Goal: Task Accomplishment & Management: Use online tool/utility

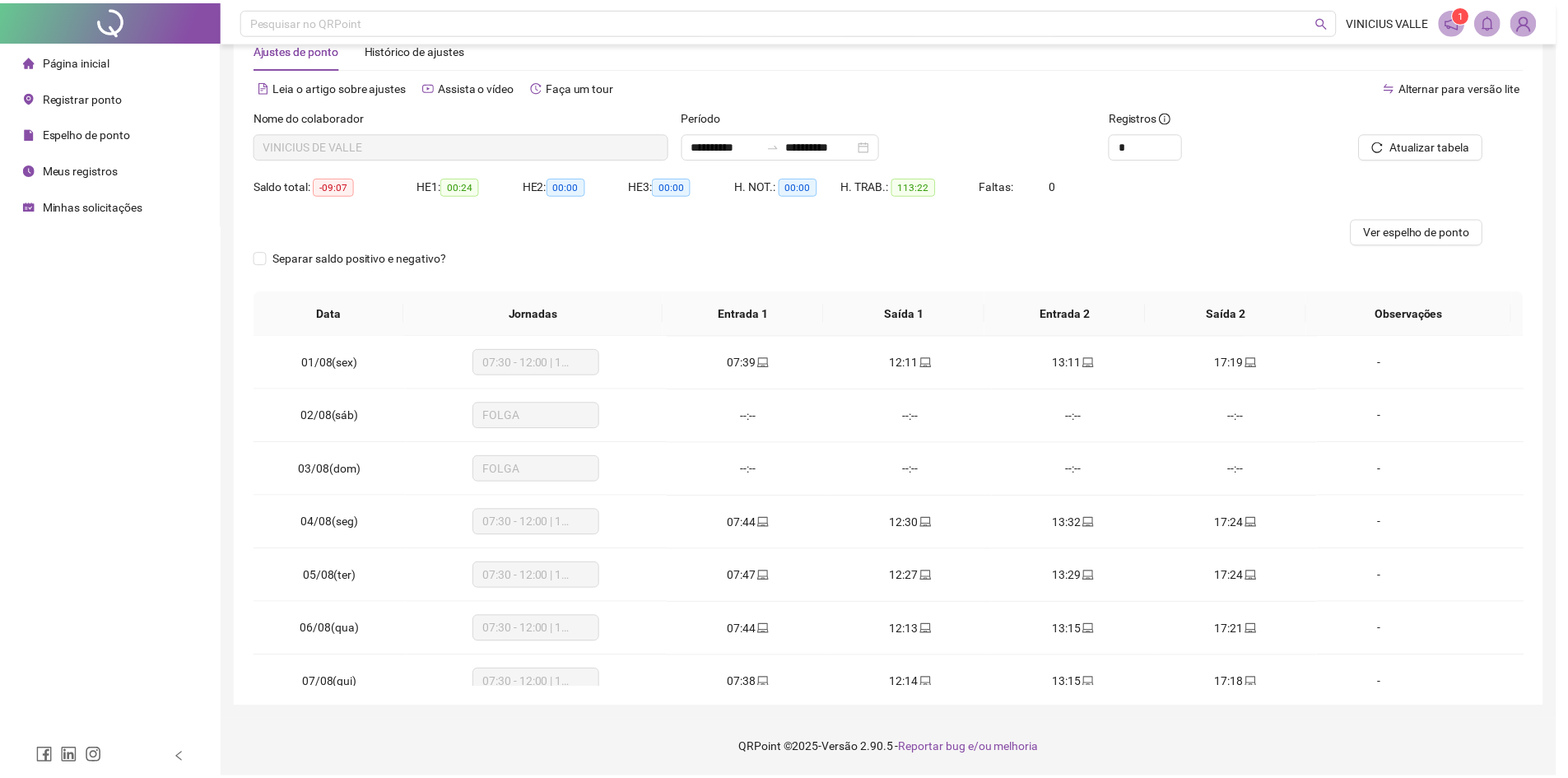
scroll to position [719, 0]
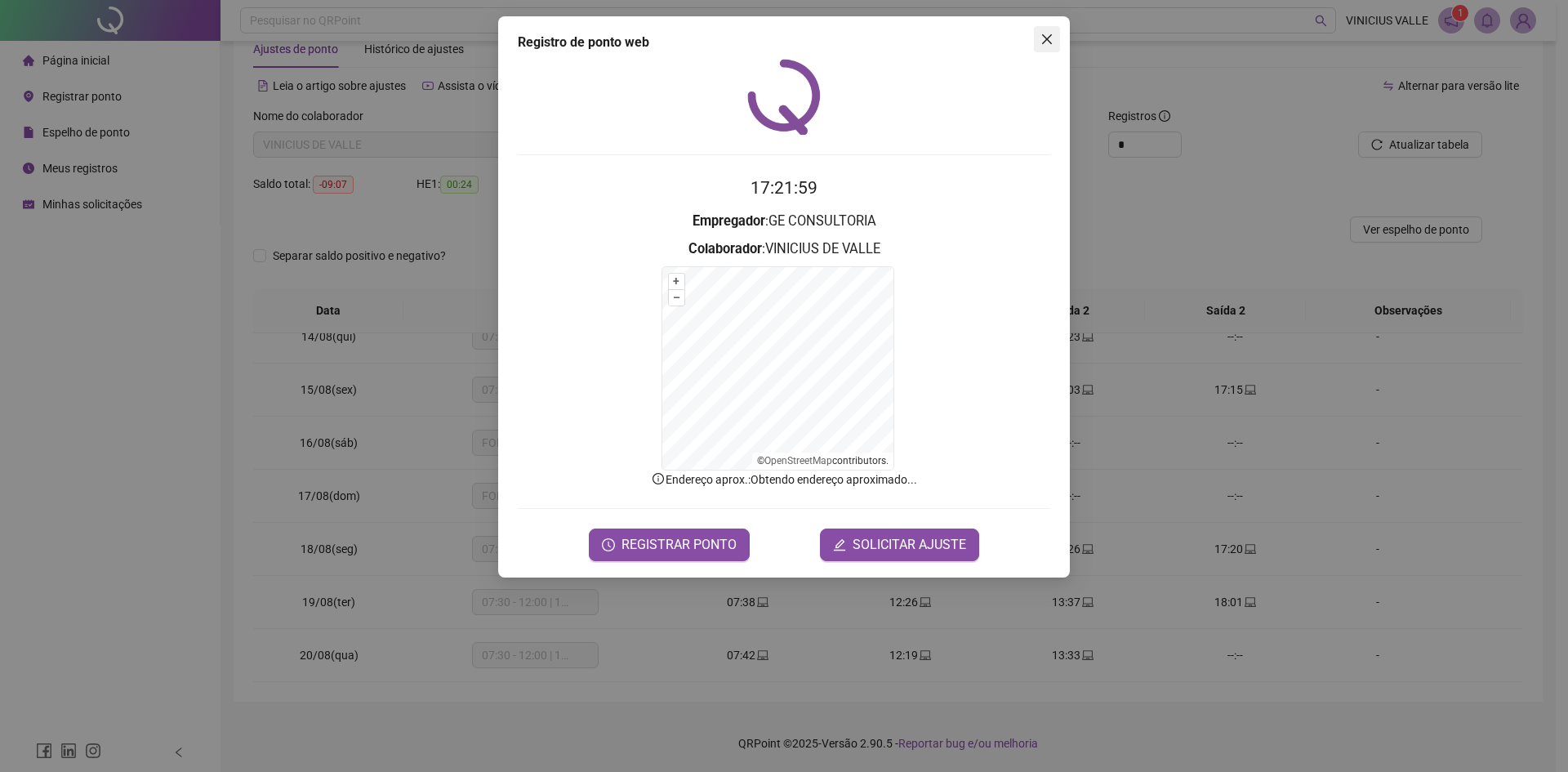
click at [1044, 45] on icon "close" at bounding box center [1048, 40] width 13 height 13
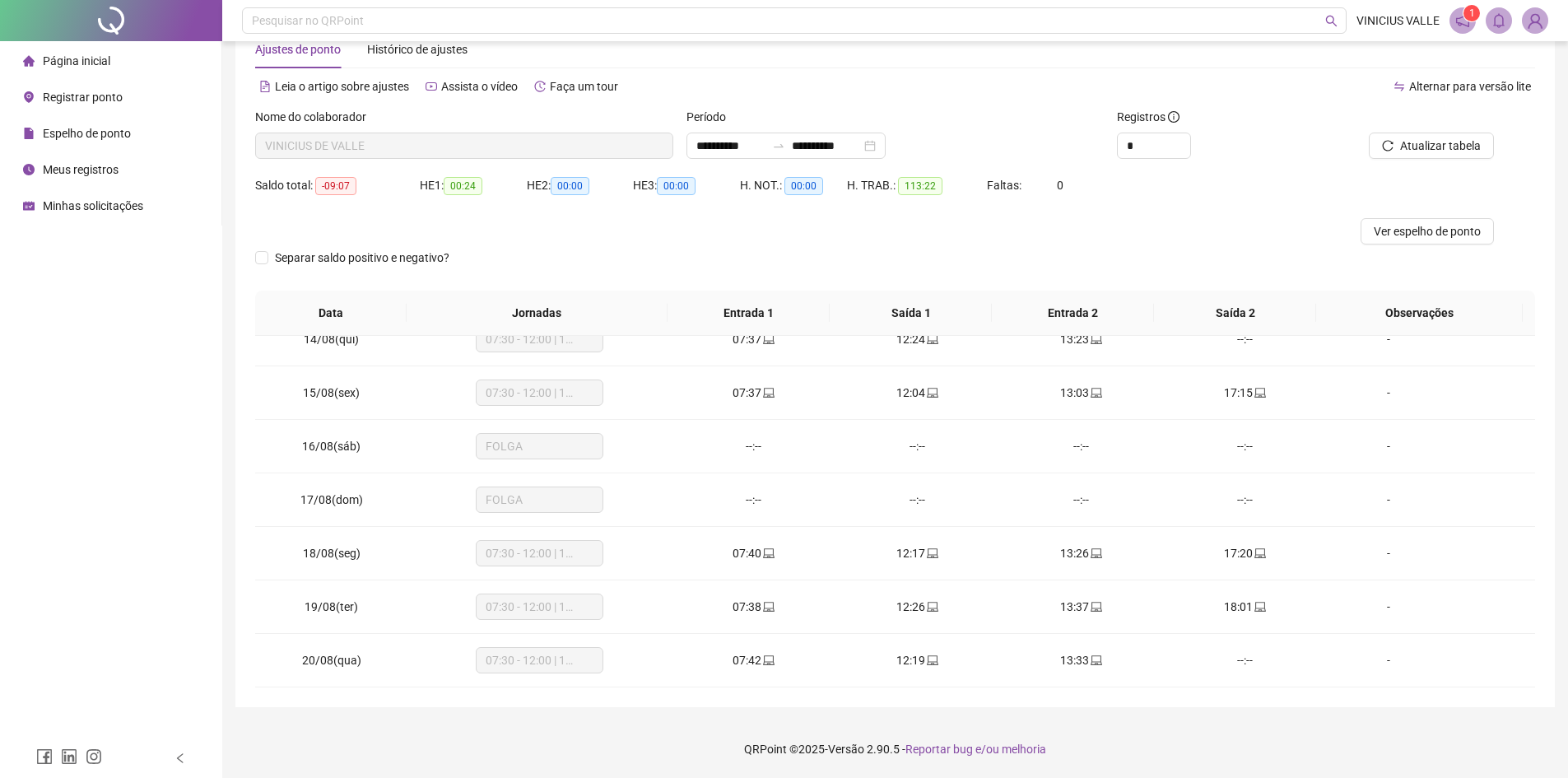
click at [87, 99] on span "Registrar ponto" at bounding box center [83, 97] width 80 height 13
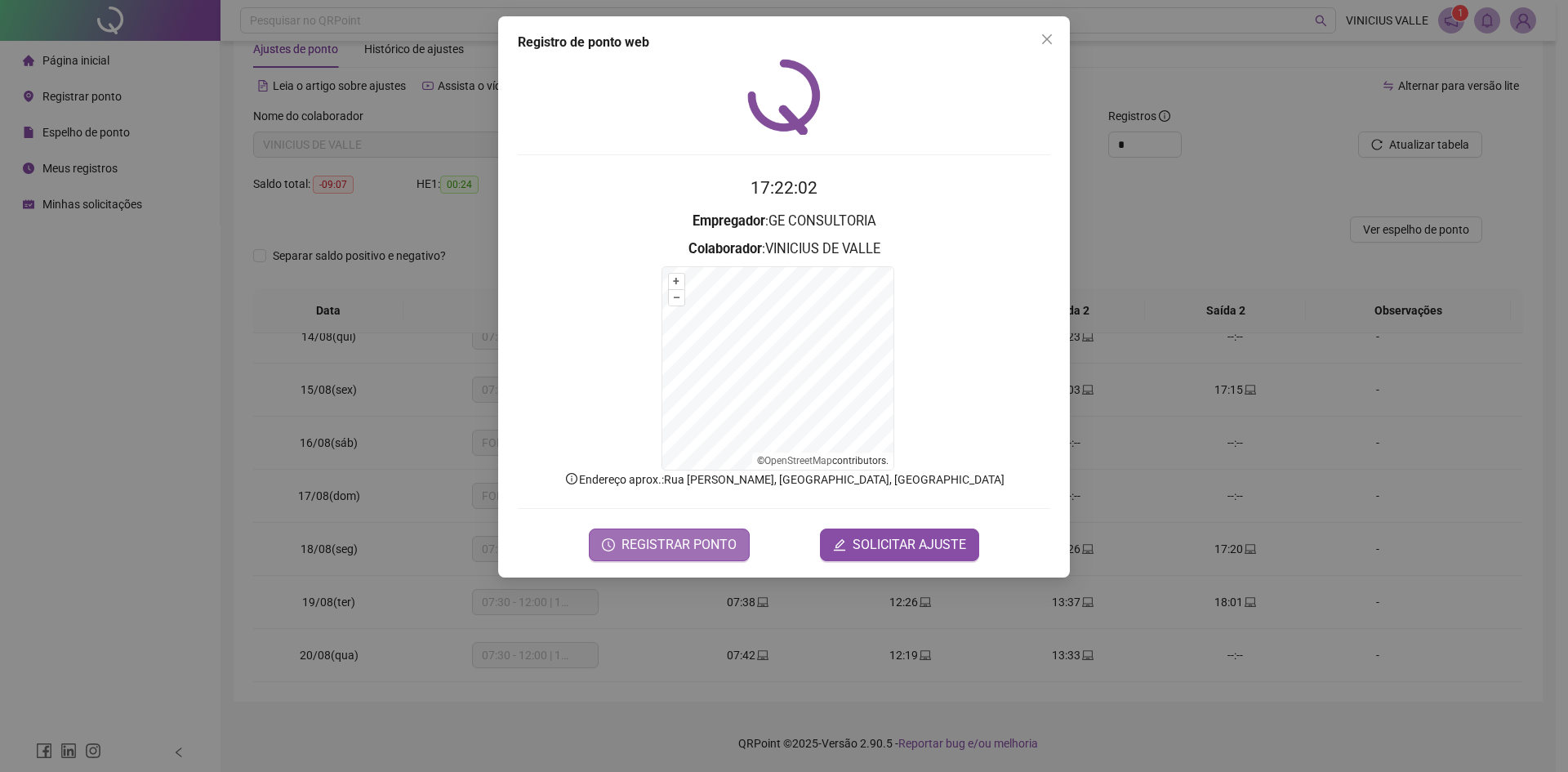
click at [673, 532] on form "17:22:02 Empregador : GE CONSULTORIA Colaborador : [PERSON_NAME] + – ⇧ › © Open…" at bounding box center [784, 367] width 533 height 386
click at [672, 549] on span "REGISTRAR PONTO" at bounding box center [679, 545] width 115 height 20
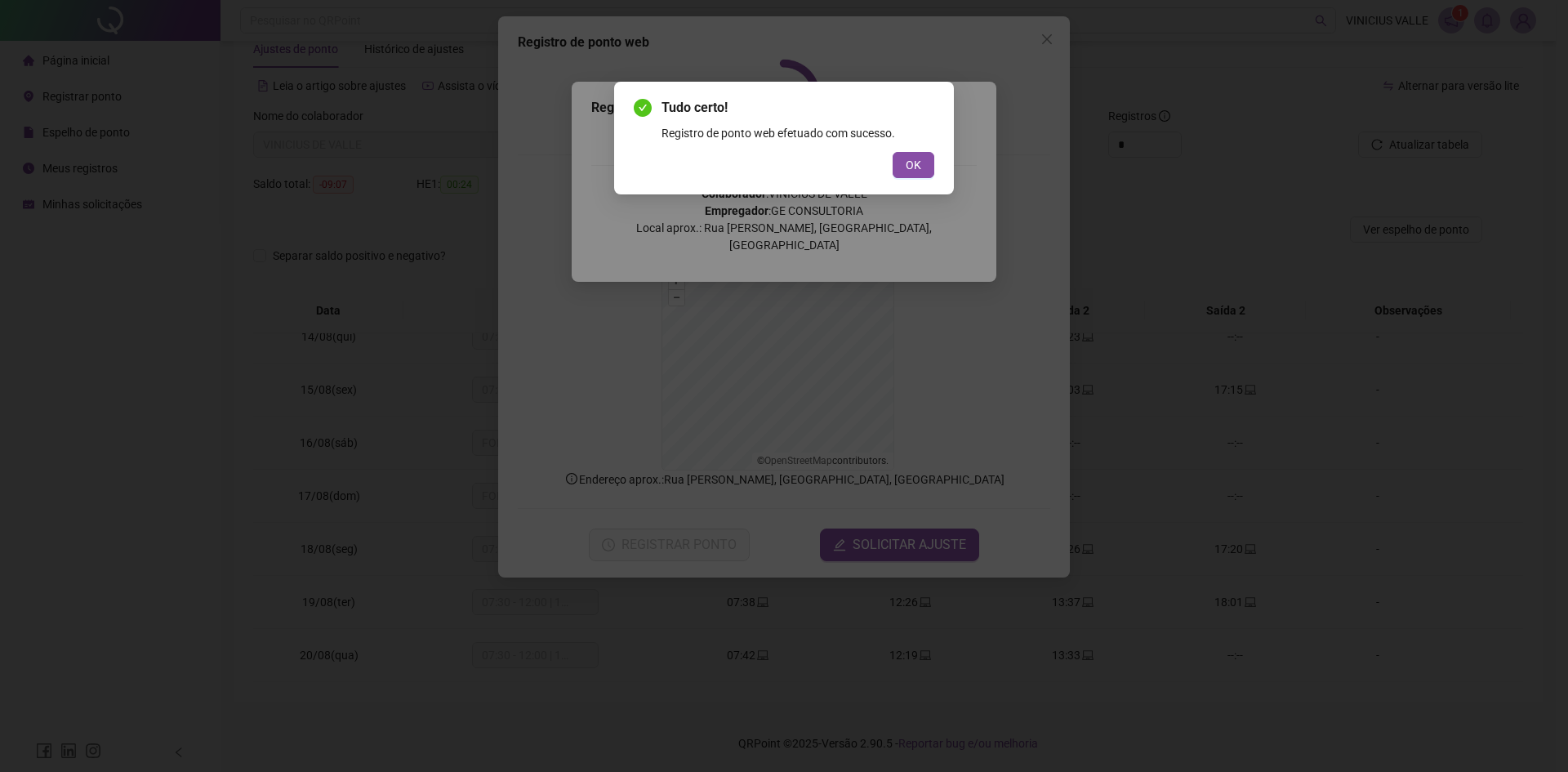
click at [888, 165] on div "OK" at bounding box center [784, 165] width 301 height 26
click at [895, 163] on button "OK" at bounding box center [913, 165] width 42 height 26
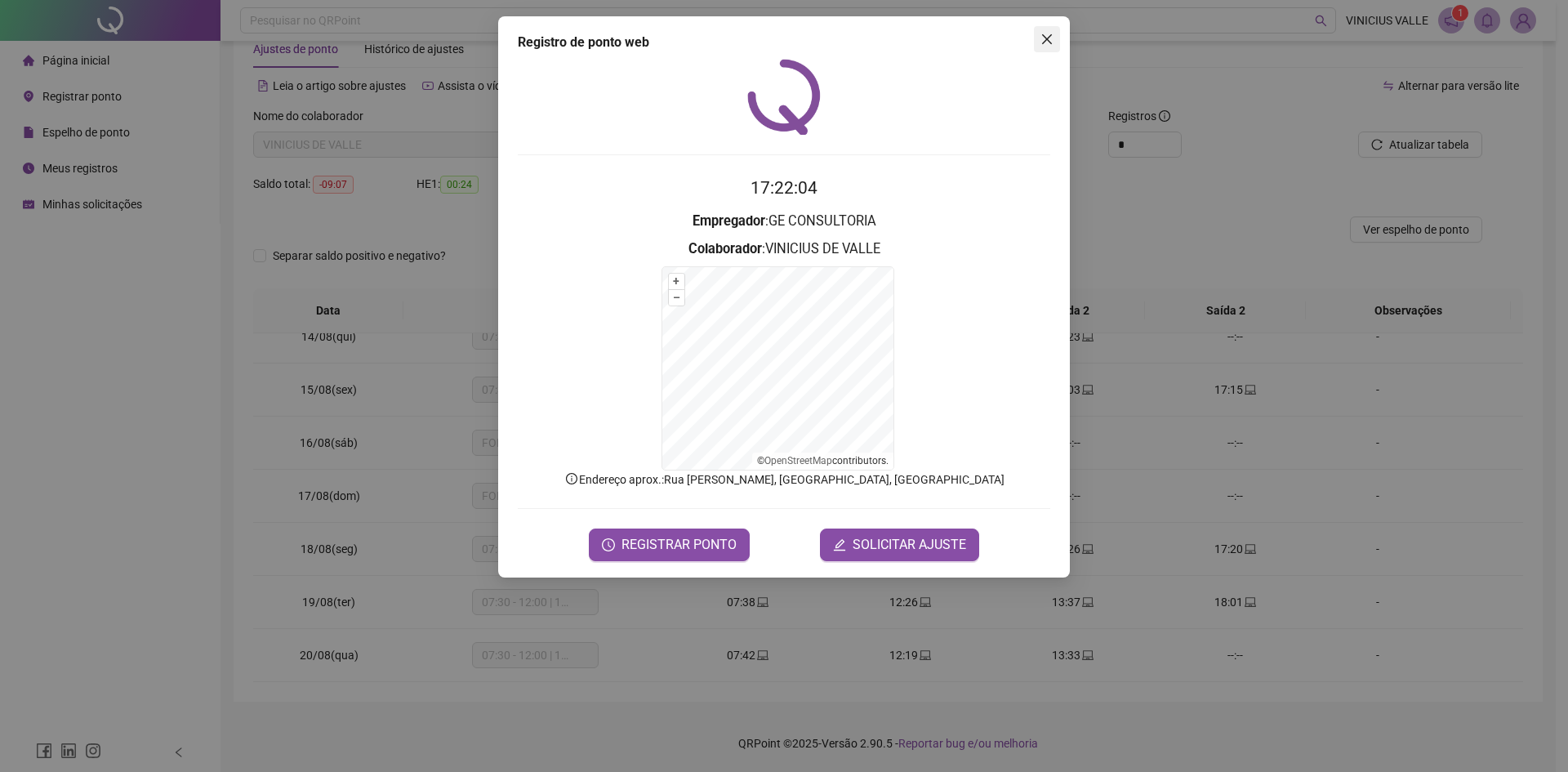
click at [1053, 35] on icon "close" at bounding box center [1048, 40] width 13 height 13
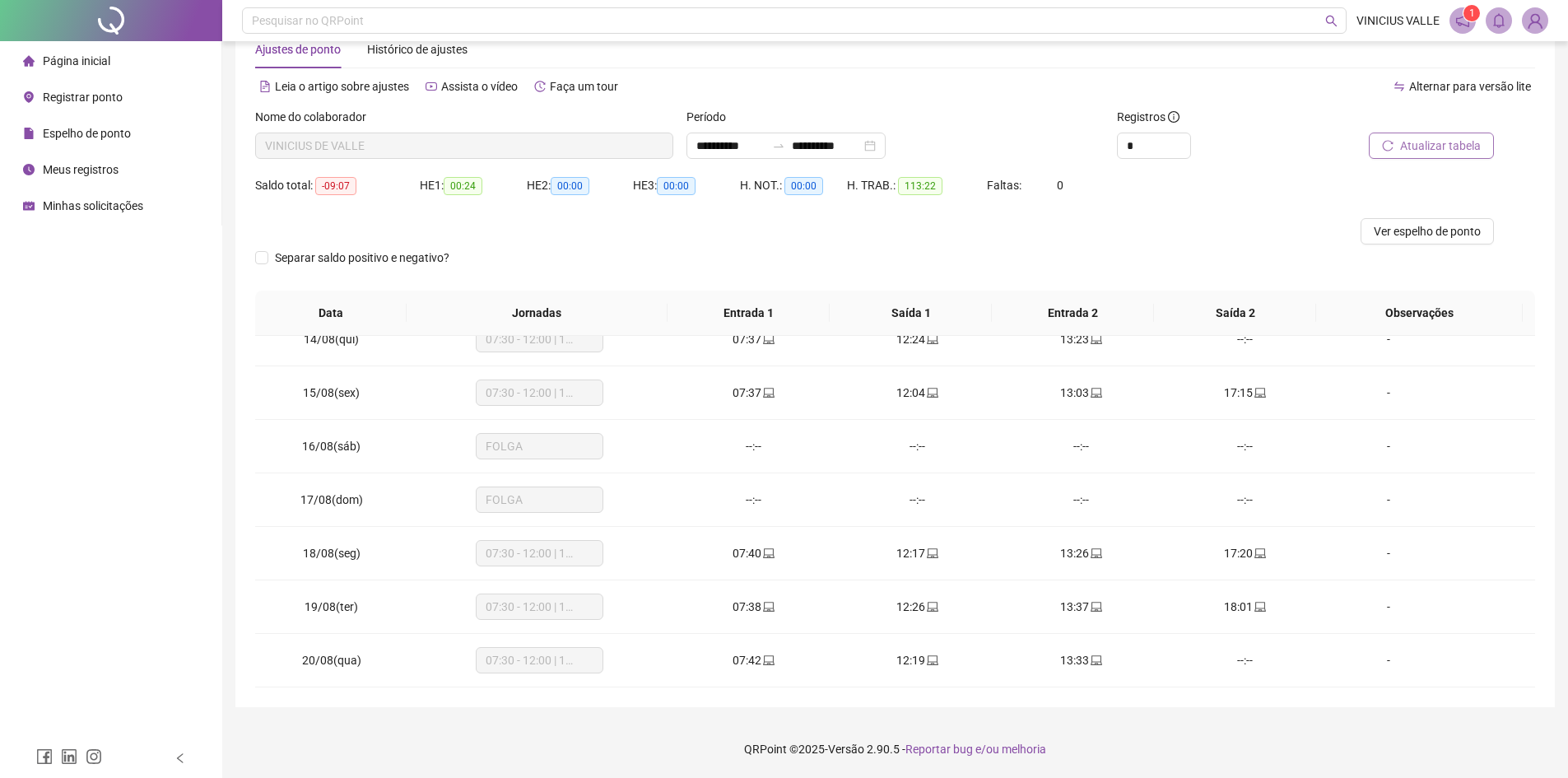
click at [1399, 150] on button "Atualizar tabela" at bounding box center [1431, 146] width 125 height 27
